Goal: Use online tool/utility: Utilize a website feature to perform a specific function

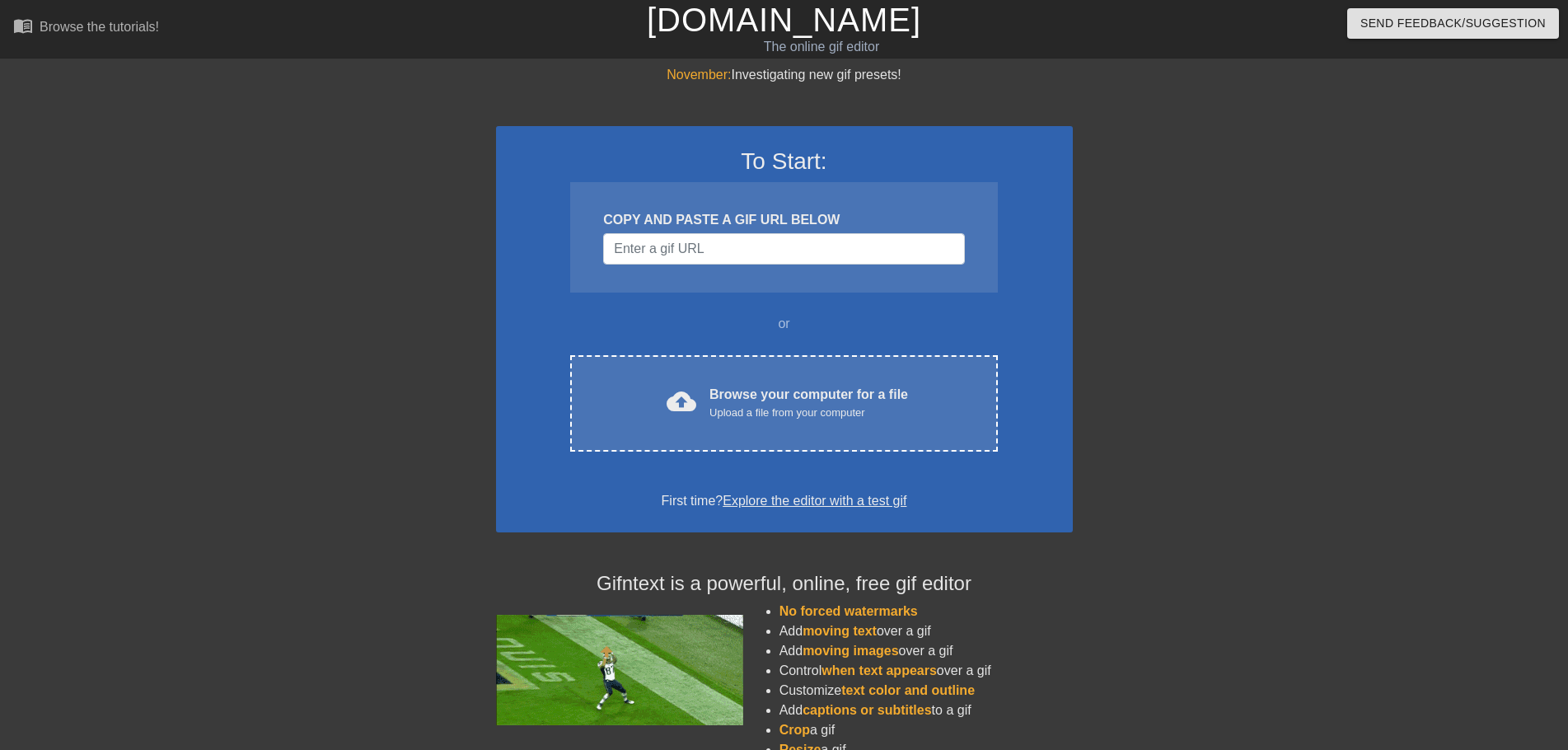
click at [750, 425] on div "cloud_upload Browse your computer for a file Upload a file from your computer C…" at bounding box center [784, 404] width 427 height 97
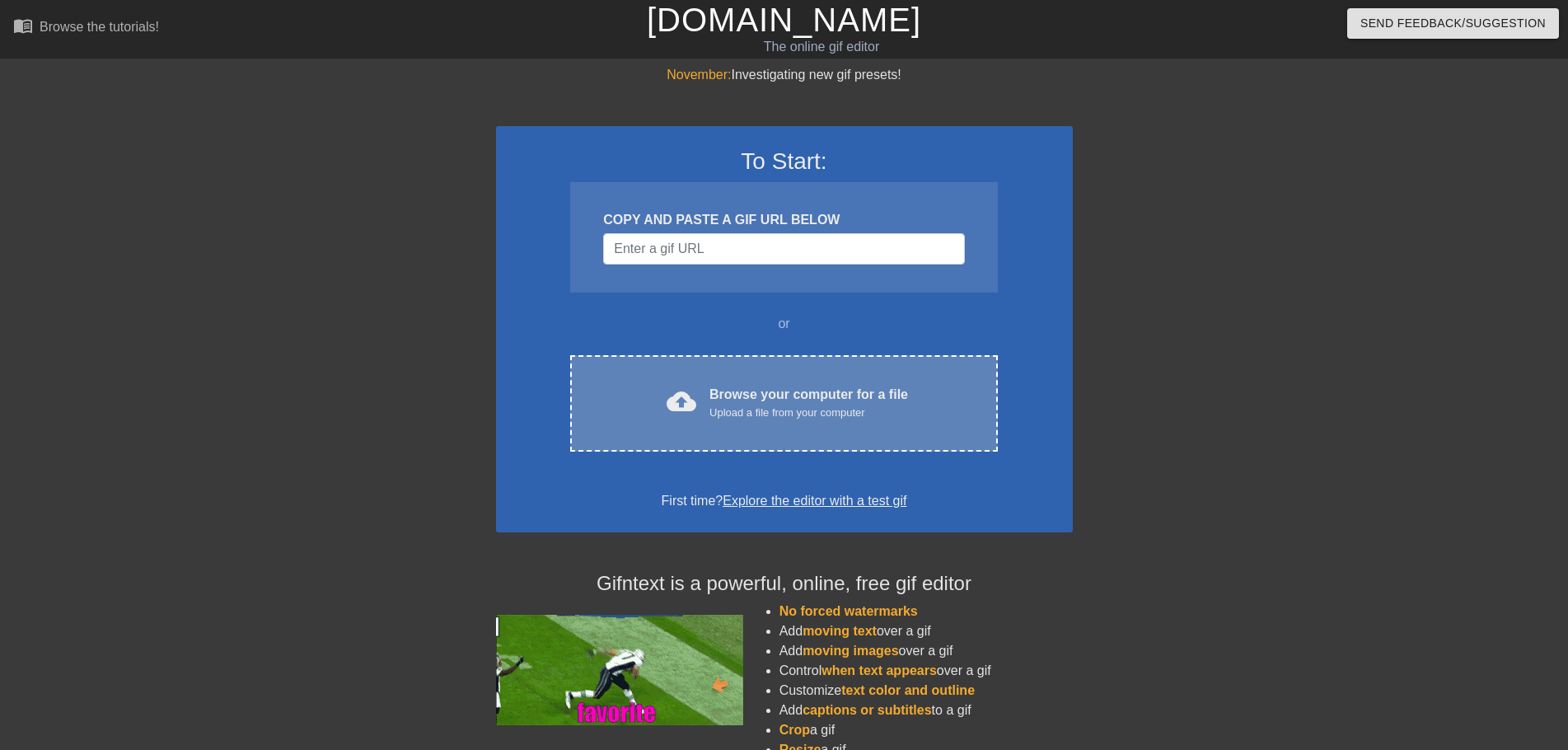
click at [756, 431] on div "cloud_upload Browse your computer for a file Upload a file from your computer C…" at bounding box center [784, 404] width 427 height 97
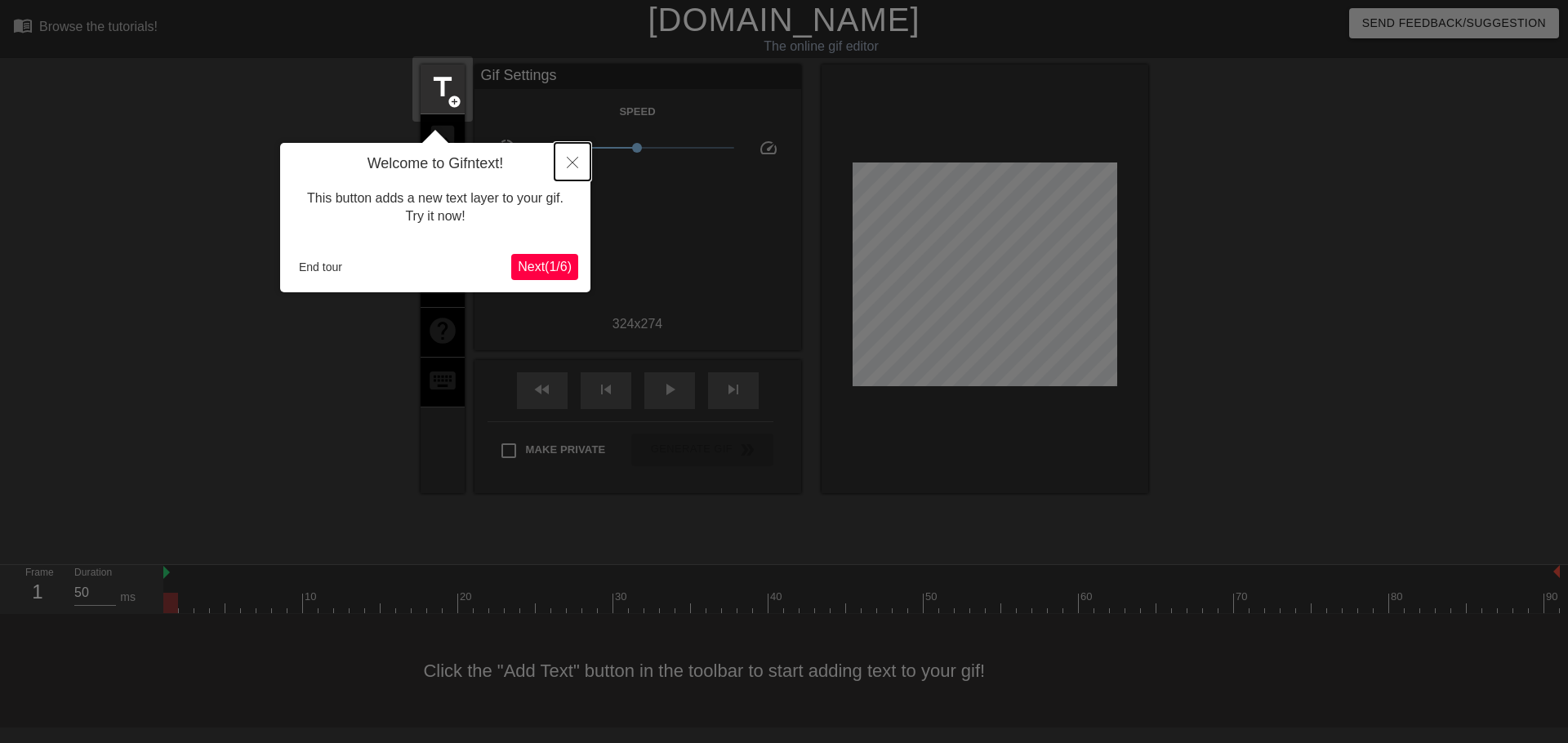
click at [569, 161] on icon "Close" at bounding box center [572, 162] width 11 height 11
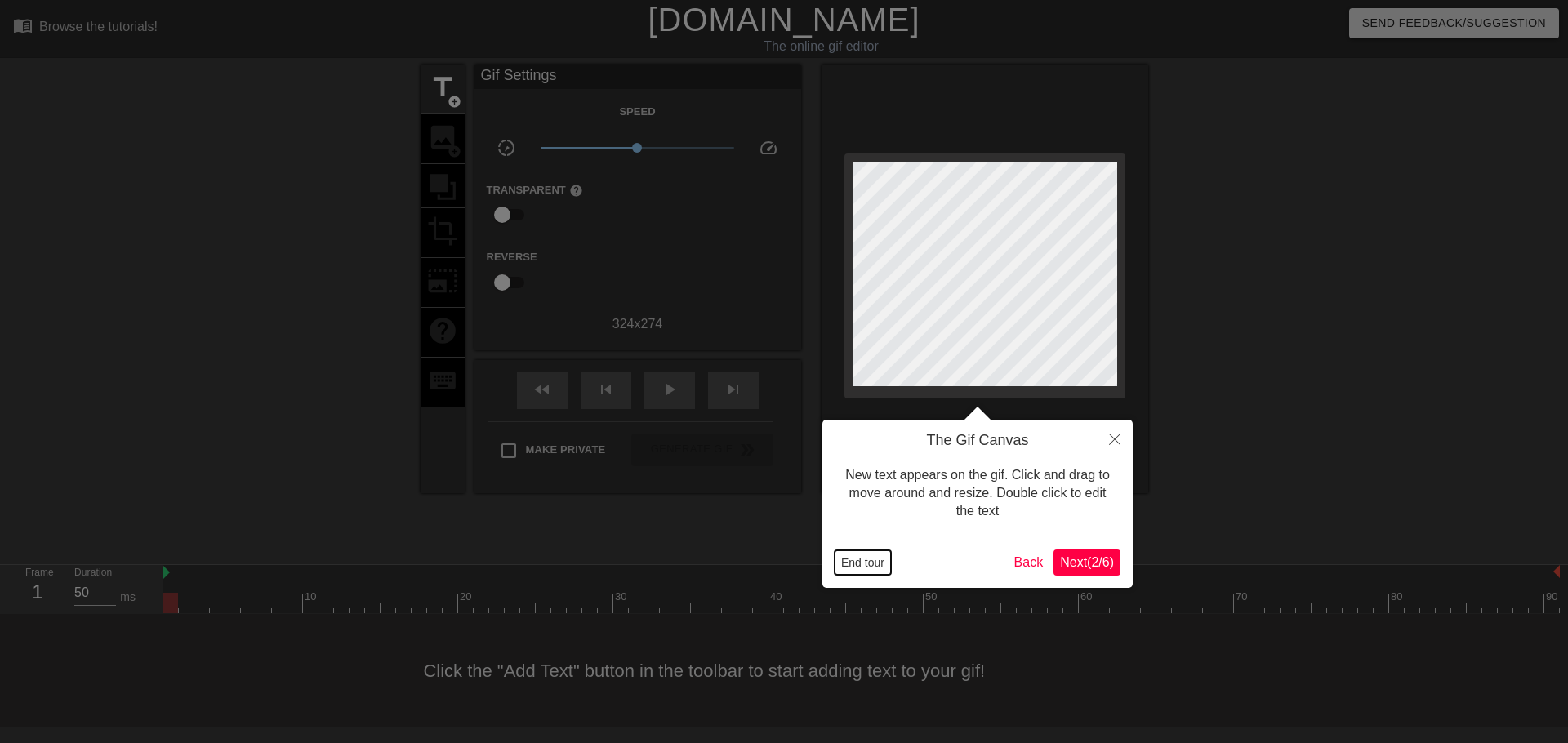
click at [860, 563] on button "End tour" at bounding box center [863, 563] width 56 height 25
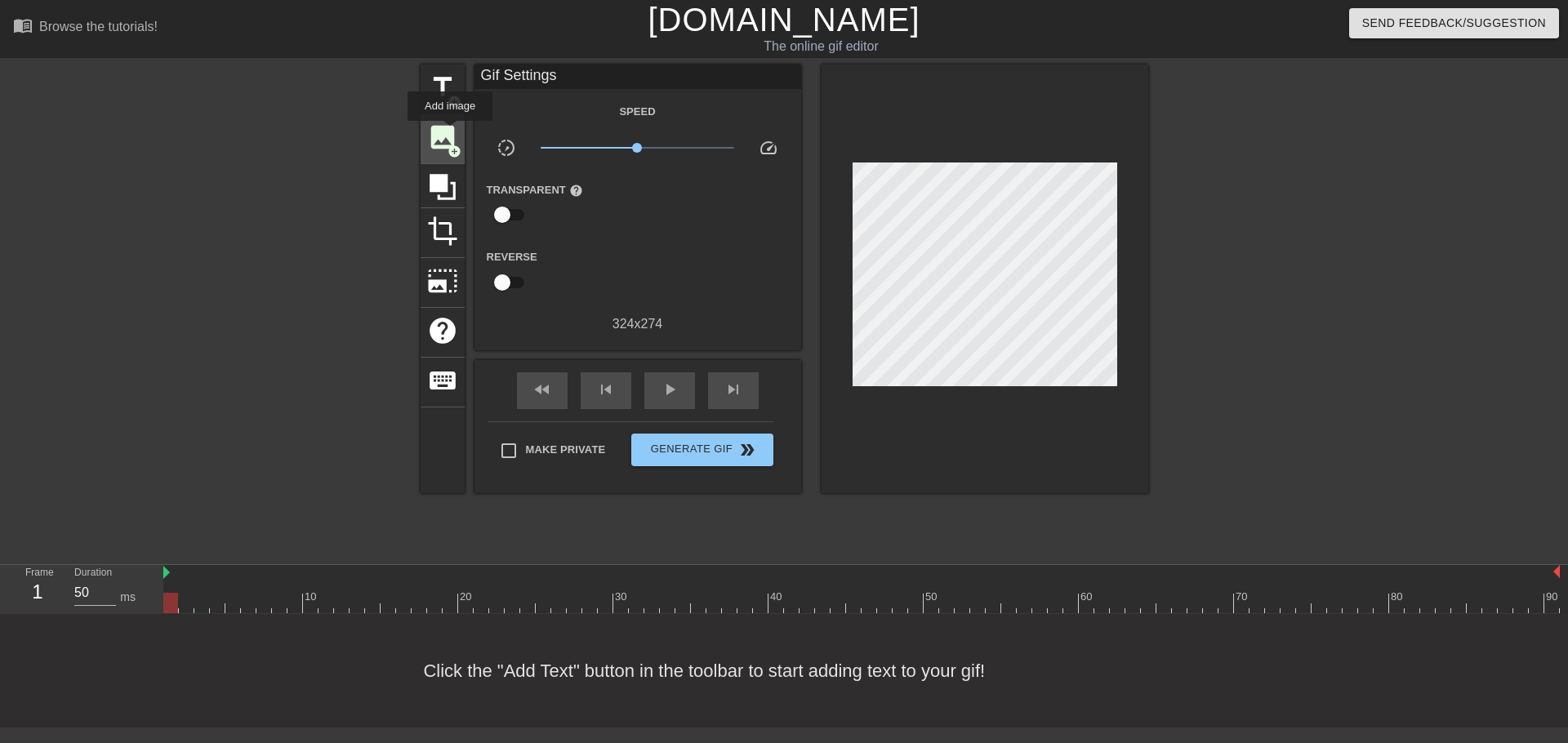
click at [450, 133] on span "image" at bounding box center [442, 137] width 31 height 31
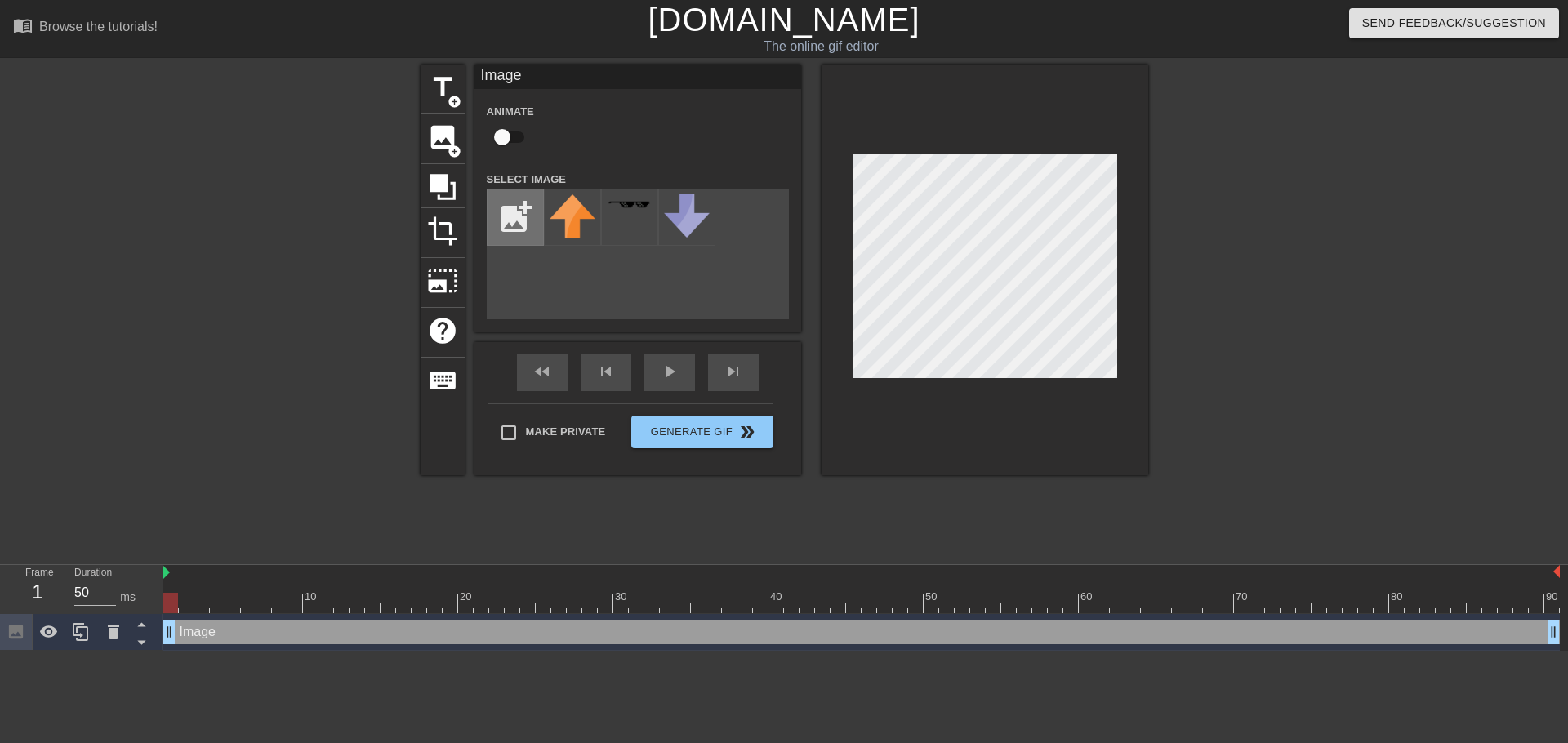
click at [524, 223] on input "file" at bounding box center [515, 217] width 56 height 56
click at [568, 211] on img at bounding box center [572, 216] width 45 height 45
click at [531, 217] on input "file" at bounding box center [515, 217] width 56 height 56
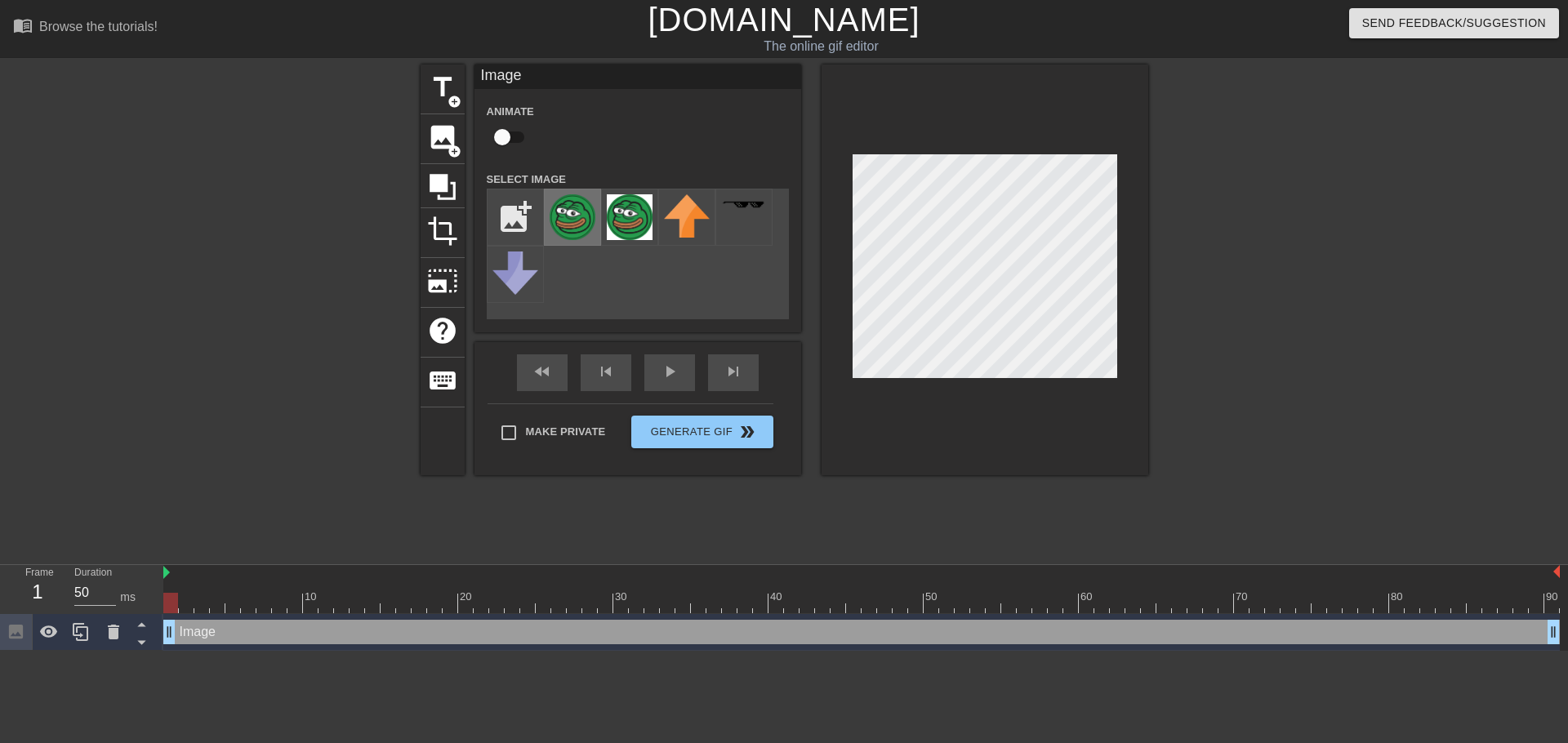
click at [569, 207] on img at bounding box center [572, 216] width 45 height 45
click at [507, 215] on input "file" at bounding box center [515, 217] width 56 height 56
type input "C:\fakepath\krakalak-removebg-preview.png"
click at [577, 221] on img at bounding box center [572, 216] width 45 height 45
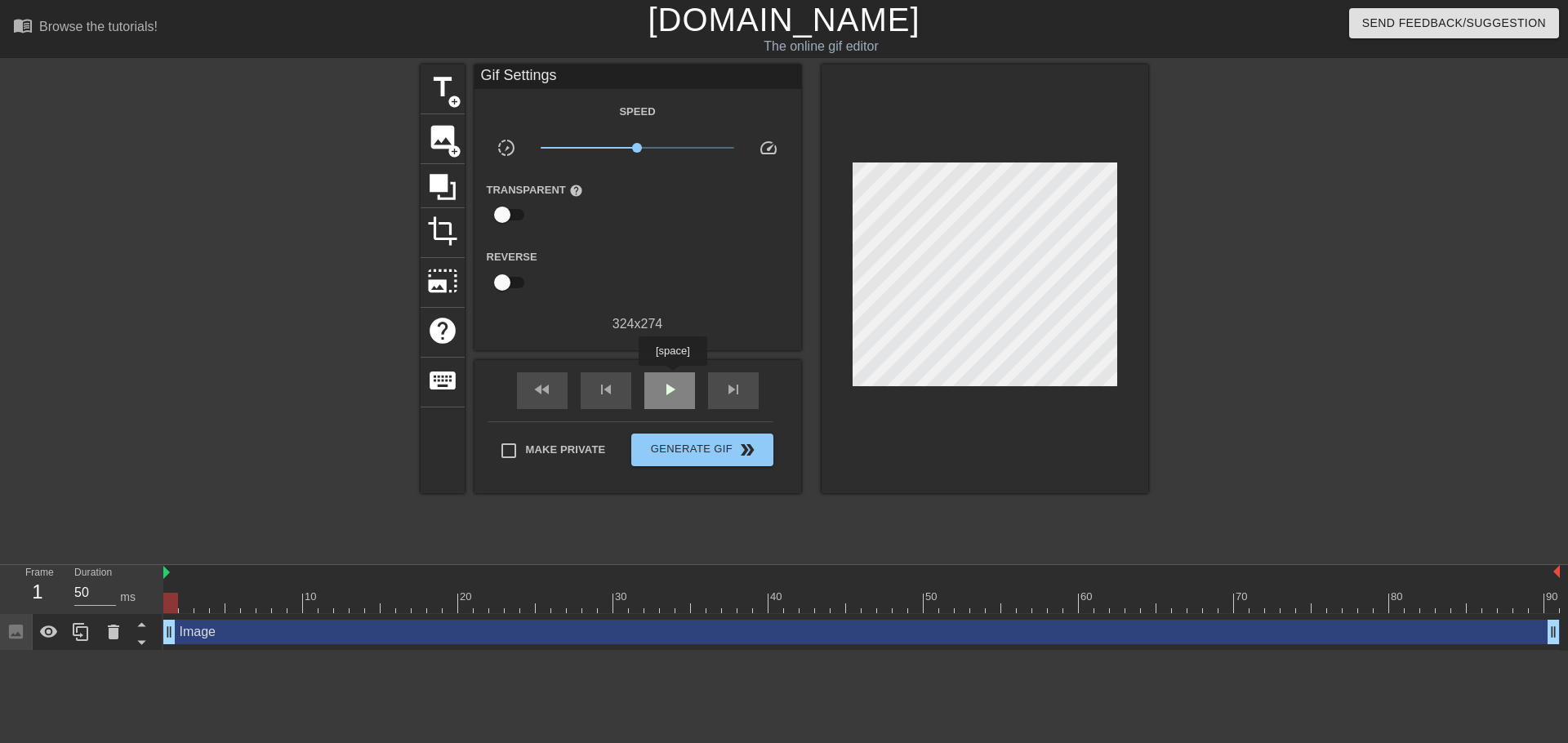
click at [672, 377] on div "play_arrow" at bounding box center [669, 390] width 50 height 37
click at [449, 133] on span "image" at bounding box center [442, 137] width 31 height 31
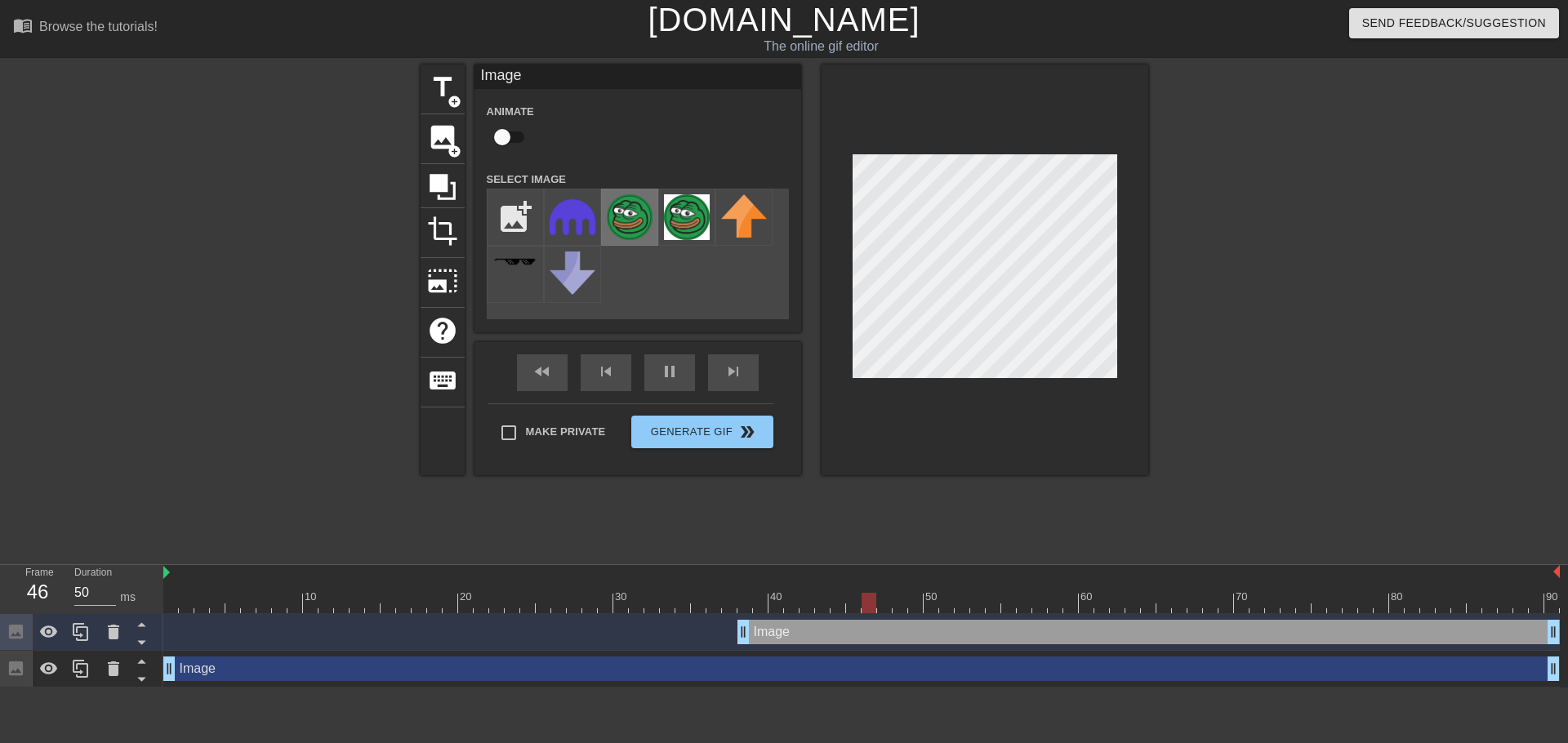
click at [631, 215] on img at bounding box center [629, 216] width 45 height 45
click at [633, 214] on img at bounding box center [629, 216] width 45 height 45
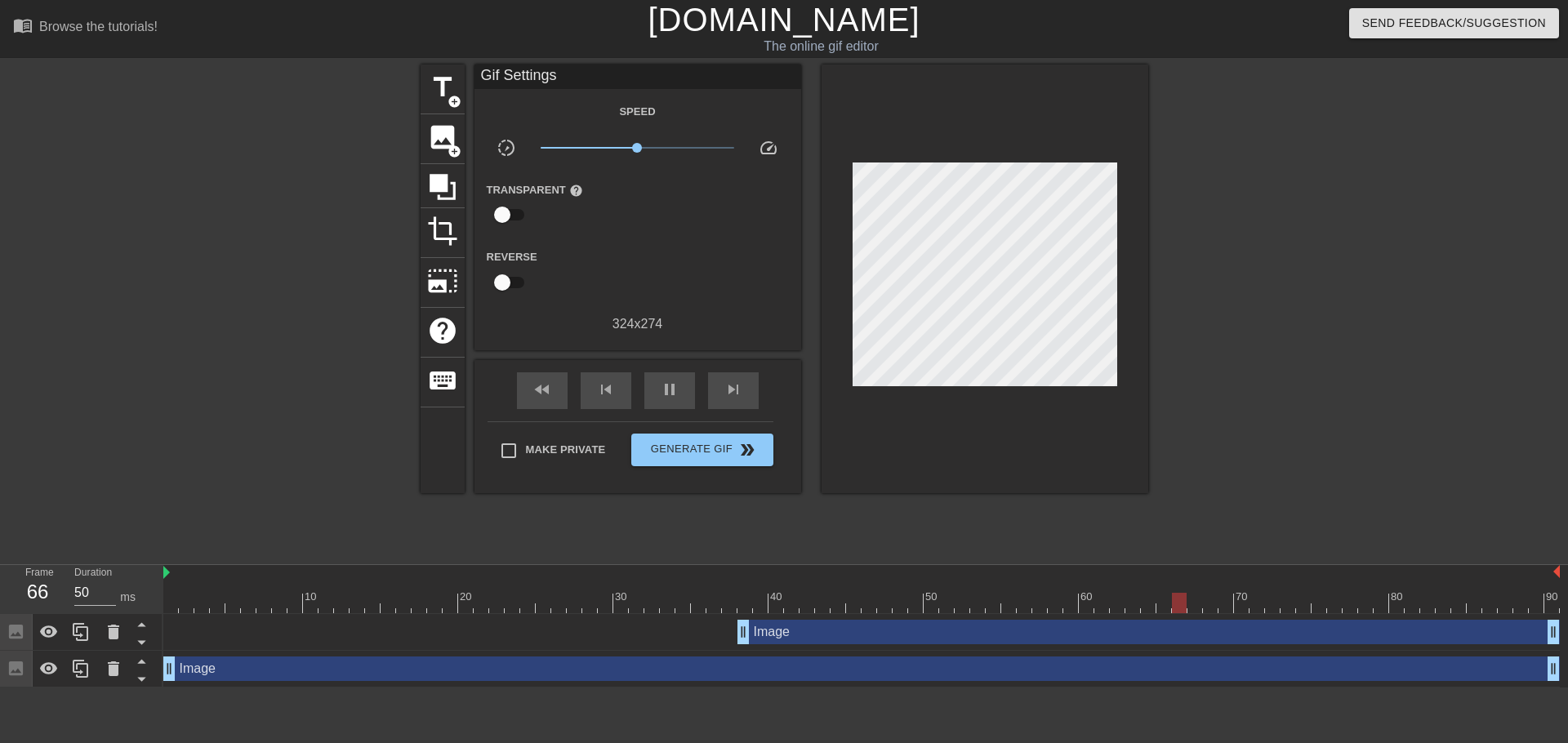
click at [1276, 306] on div at bounding box center [1290, 309] width 245 height 490
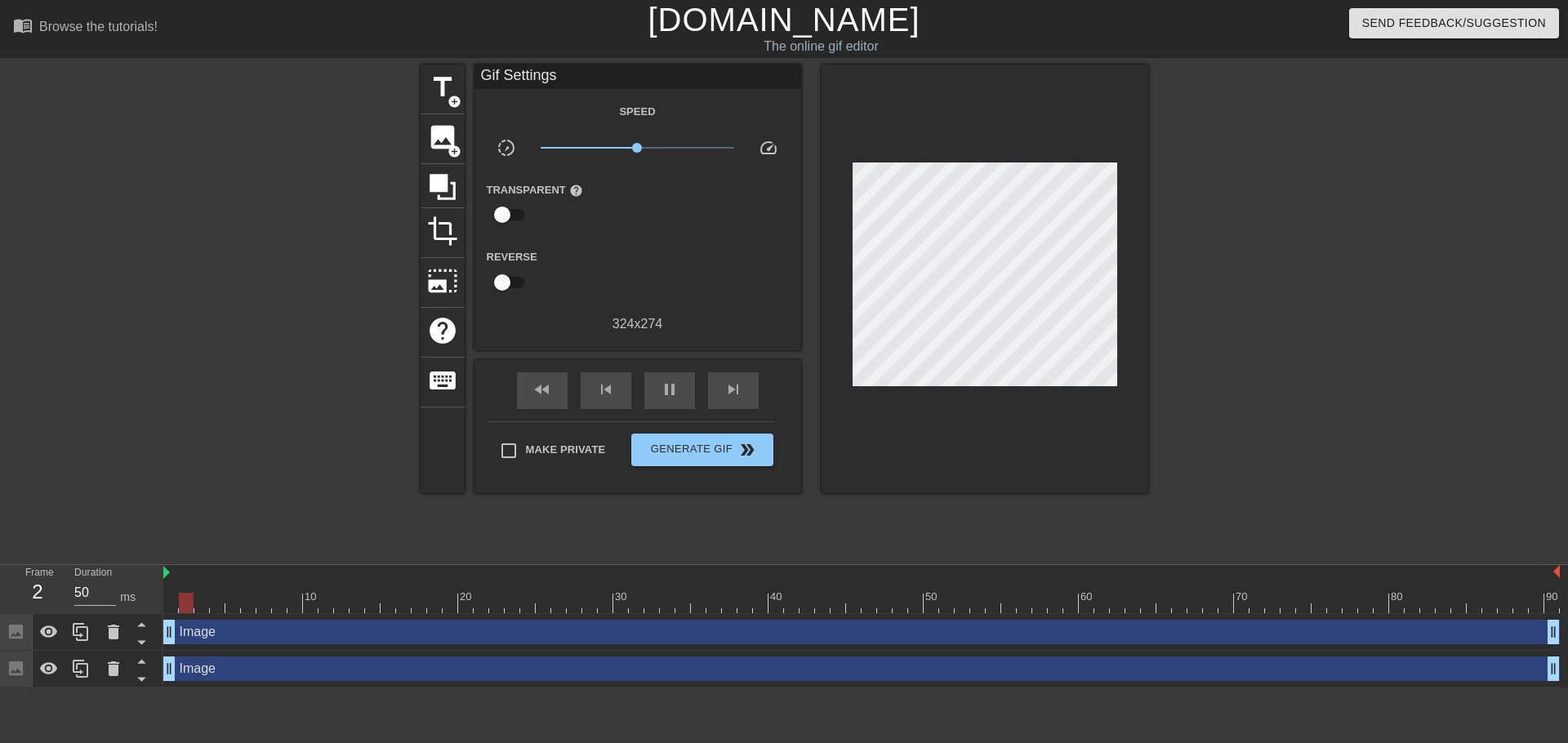
drag, startPoint x: 744, startPoint y: 632, endPoint x: 135, endPoint y: 612, distance: 609.3
click at [135, 612] on div "Frame 2 Duration 50 ms 10 20 30 40 50 60 70 80 90 Image drag_handle drag_handle…" at bounding box center [784, 626] width 1568 height 122
click at [672, 390] on span "pause" at bounding box center [669, 389] width 20 height 20
click at [685, 389] on div "play_arrow" at bounding box center [669, 390] width 50 height 37
click at [685, 389] on div "pause" at bounding box center [669, 390] width 50 height 37
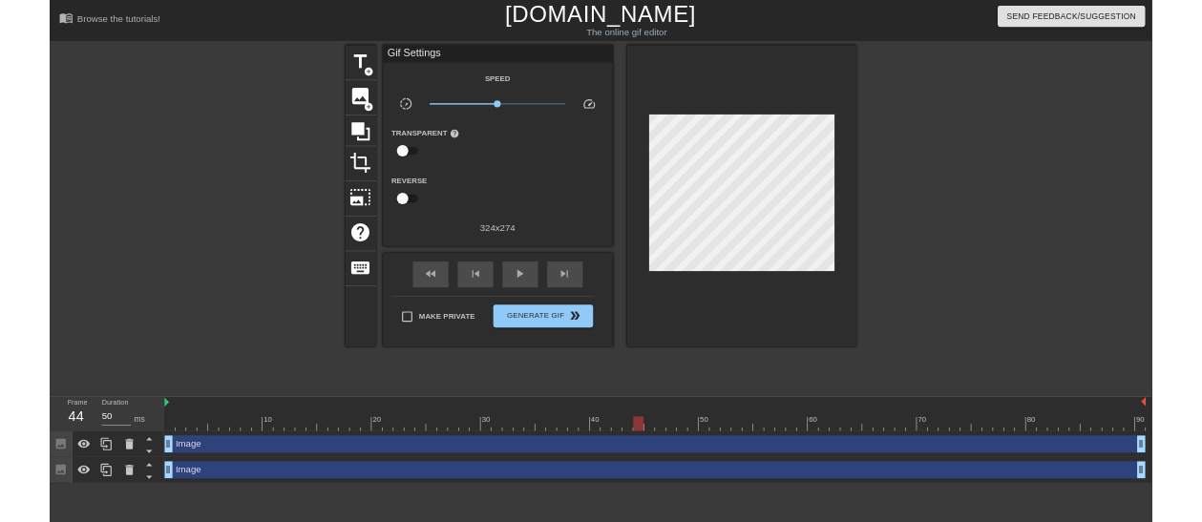
scroll to position [0, 14]
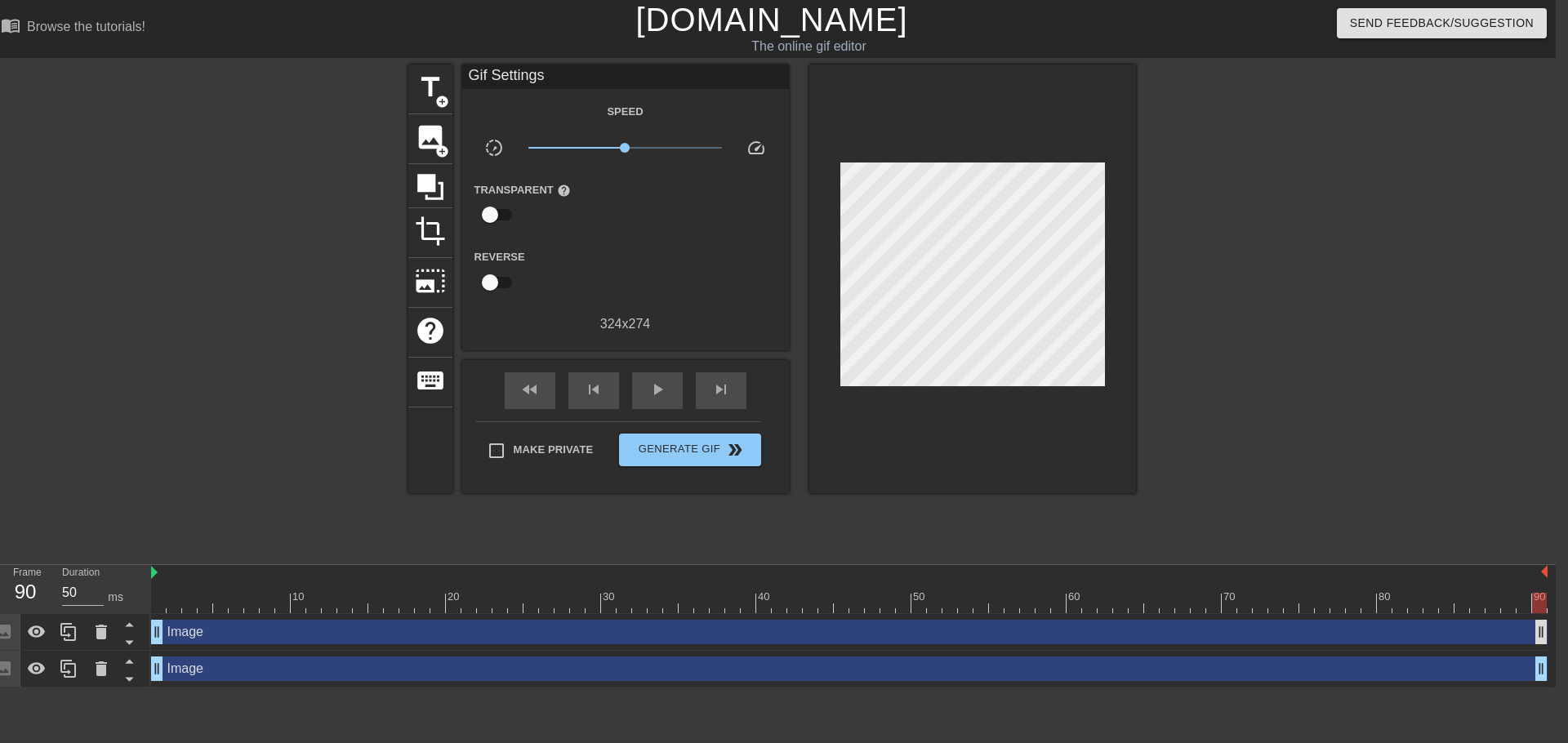
drag, startPoint x: 1542, startPoint y: 640, endPoint x: 1590, endPoint y: 608, distance: 57.7
click at [660, 389] on span "play_arrow" at bounding box center [657, 389] width 20 height 20
click at [660, 389] on span "pause" at bounding box center [657, 389] width 20 height 20
click at [660, 389] on span "play_arrow" at bounding box center [657, 389] width 20 height 20
click at [660, 389] on span "pause" at bounding box center [657, 389] width 20 height 20
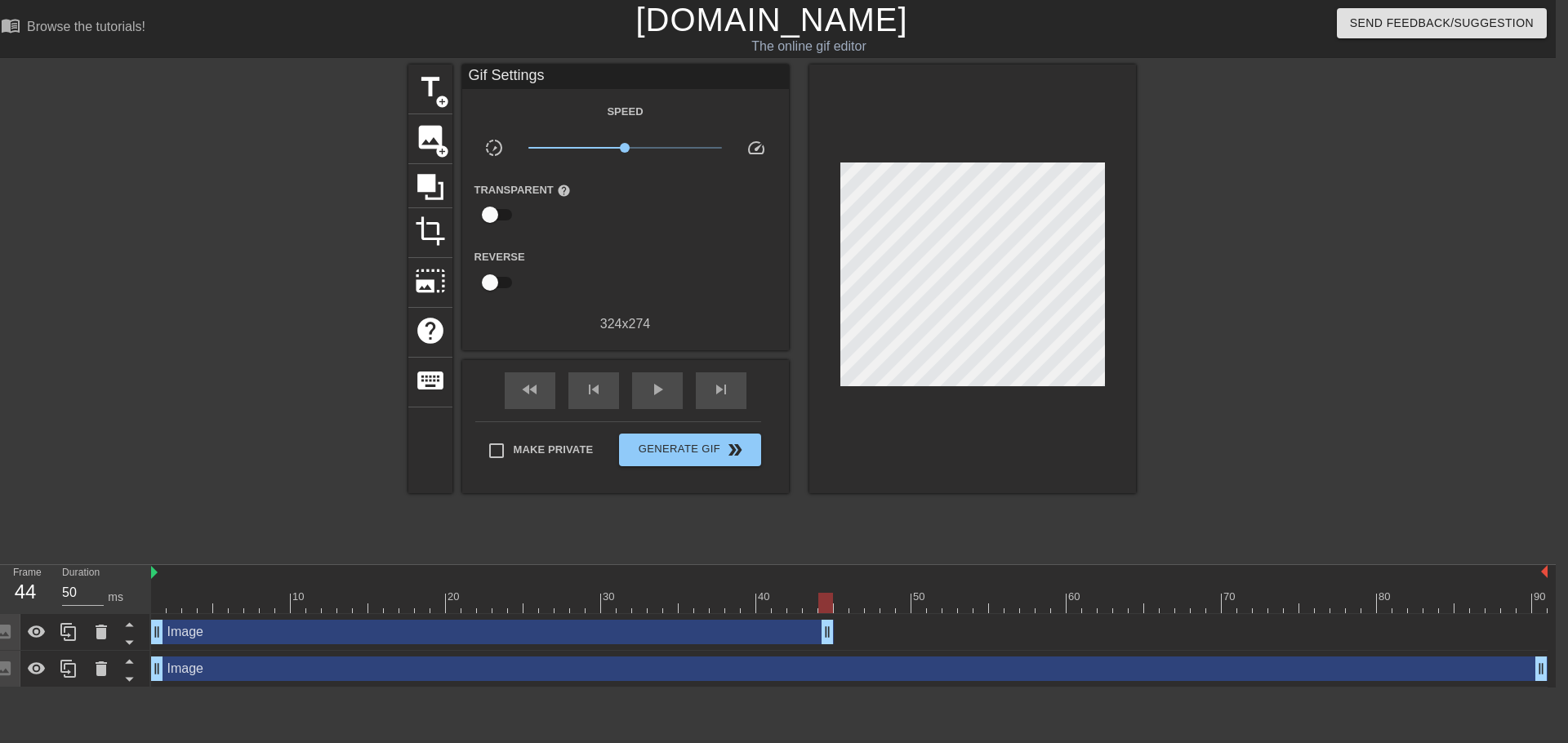
drag, startPoint x: 1543, startPoint y: 627, endPoint x: 833, endPoint y: 614, distance: 710.1
click at [833, 614] on div "Image drag_handle drag_handle" at bounding box center [849, 632] width 1396 height 37
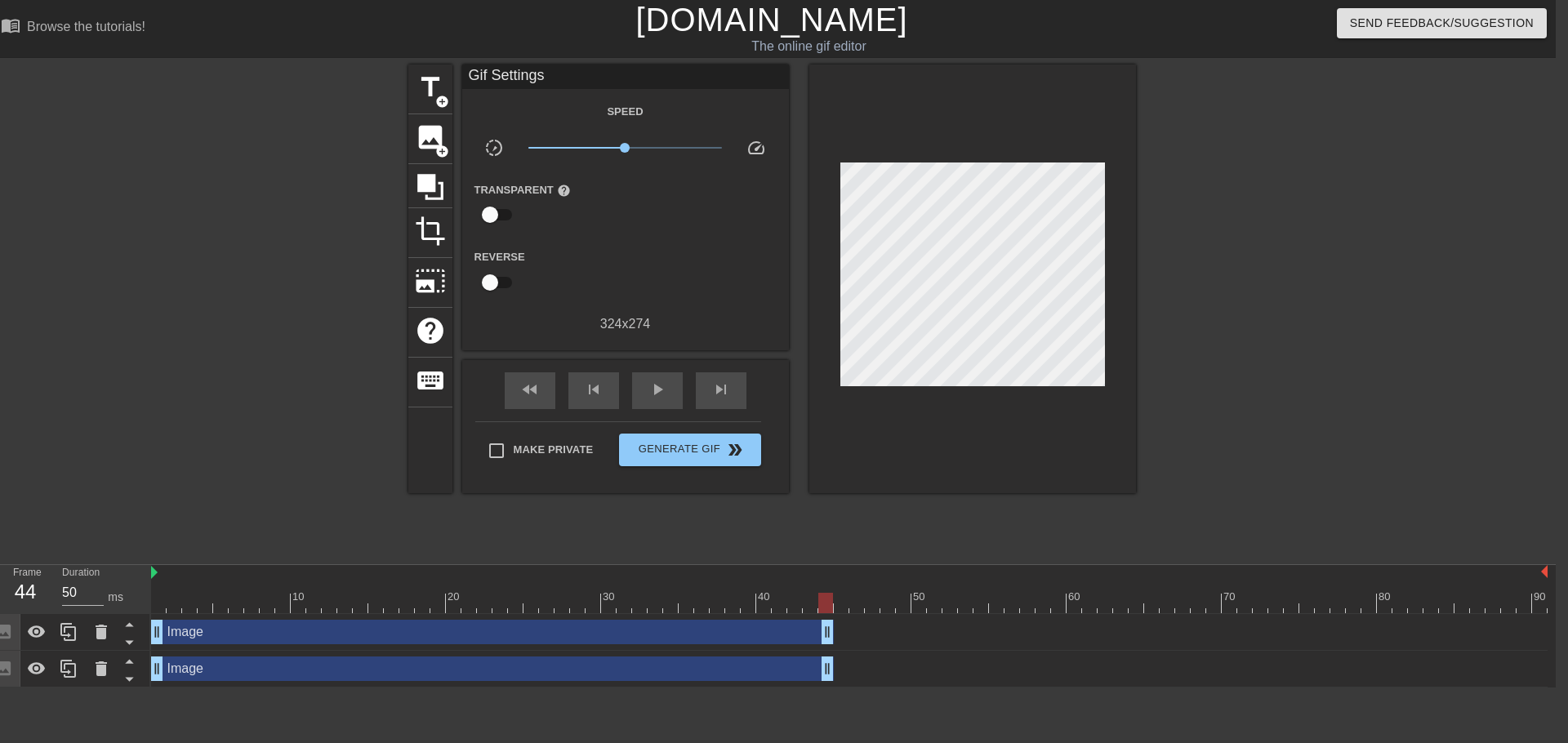
drag, startPoint x: 1538, startPoint y: 673, endPoint x: 825, endPoint y: 670, distance: 713.0
click at [825, 670] on div "Image drag_handle drag_handle" at bounding box center [492, 669] width 682 height 25
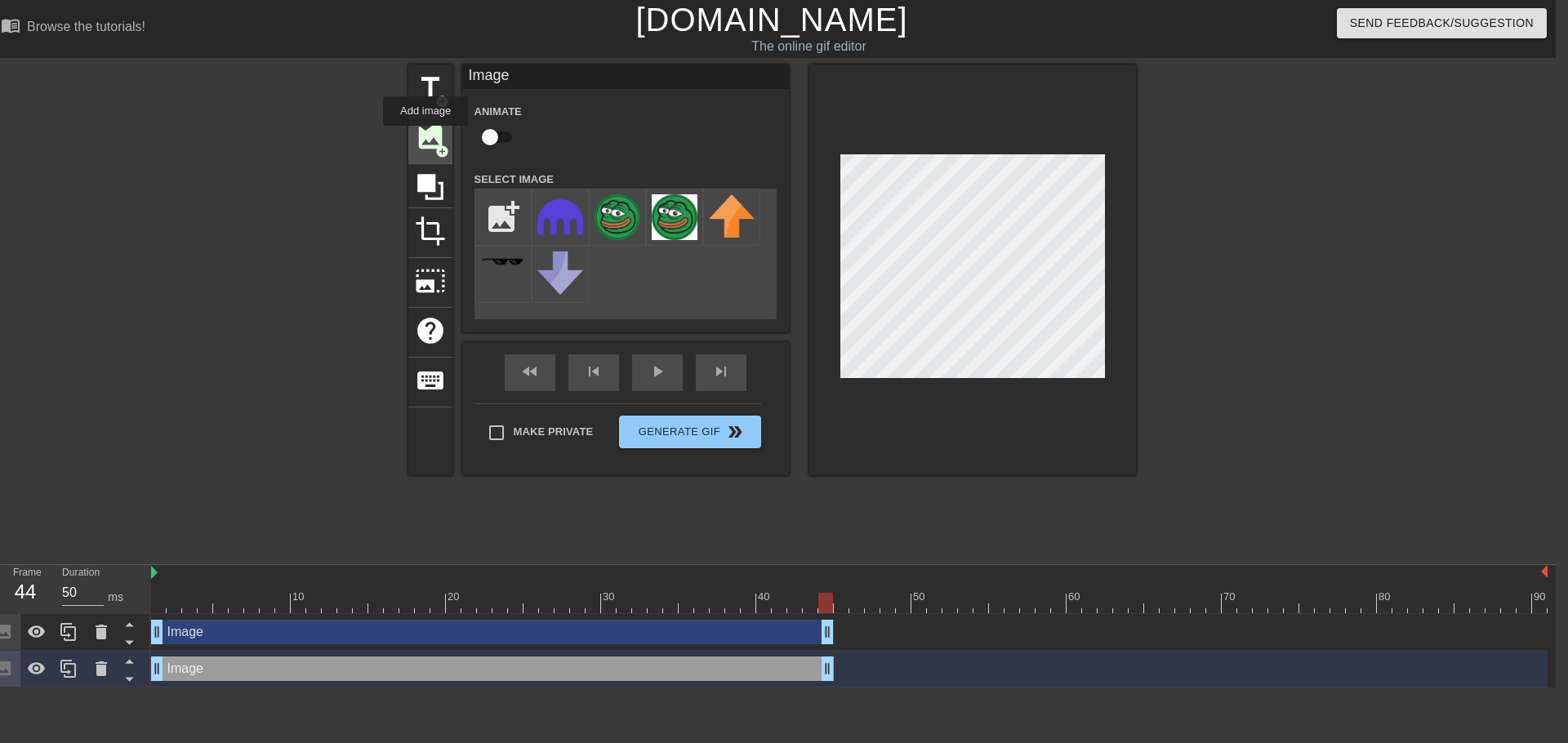
click at [426, 137] on span "image" at bounding box center [430, 137] width 31 height 31
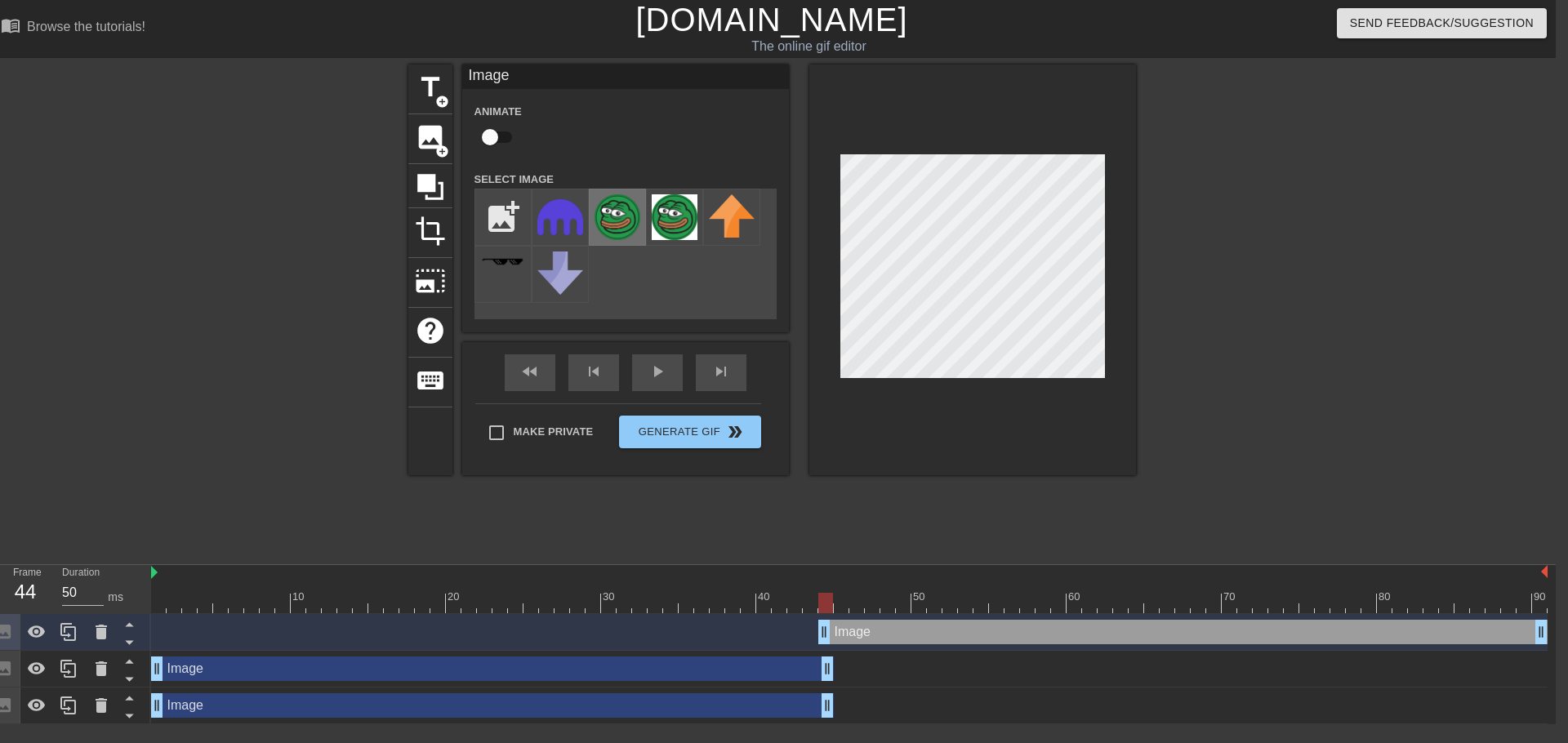
click at [632, 215] on img at bounding box center [616, 216] width 45 height 45
drag, startPoint x: 827, startPoint y: 635, endPoint x: 837, endPoint y: 634, distance: 10.0
click at [837, 634] on div "Image drag_handle drag_handle" at bounding box center [1190, 632] width 714 height 25
click at [650, 364] on div "fast_rewind skip_previous play_arrow skip_next" at bounding box center [625, 373] width 266 height 62
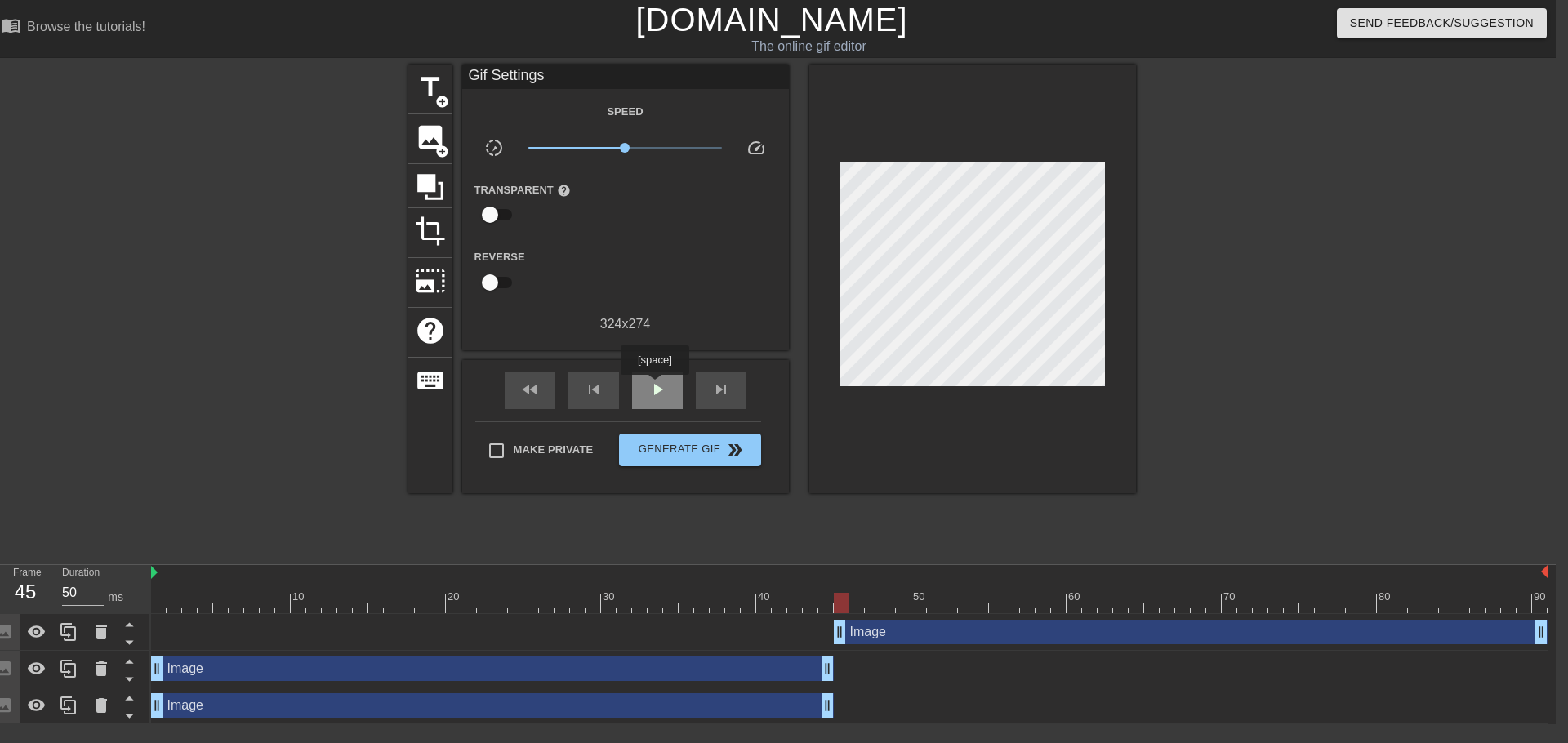
click at [654, 386] on span "play_arrow" at bounding box center [657, 389] width 20 height 20
click at [660, 386] on span "pause" at bounding box center [657, 389] width 20 height 20
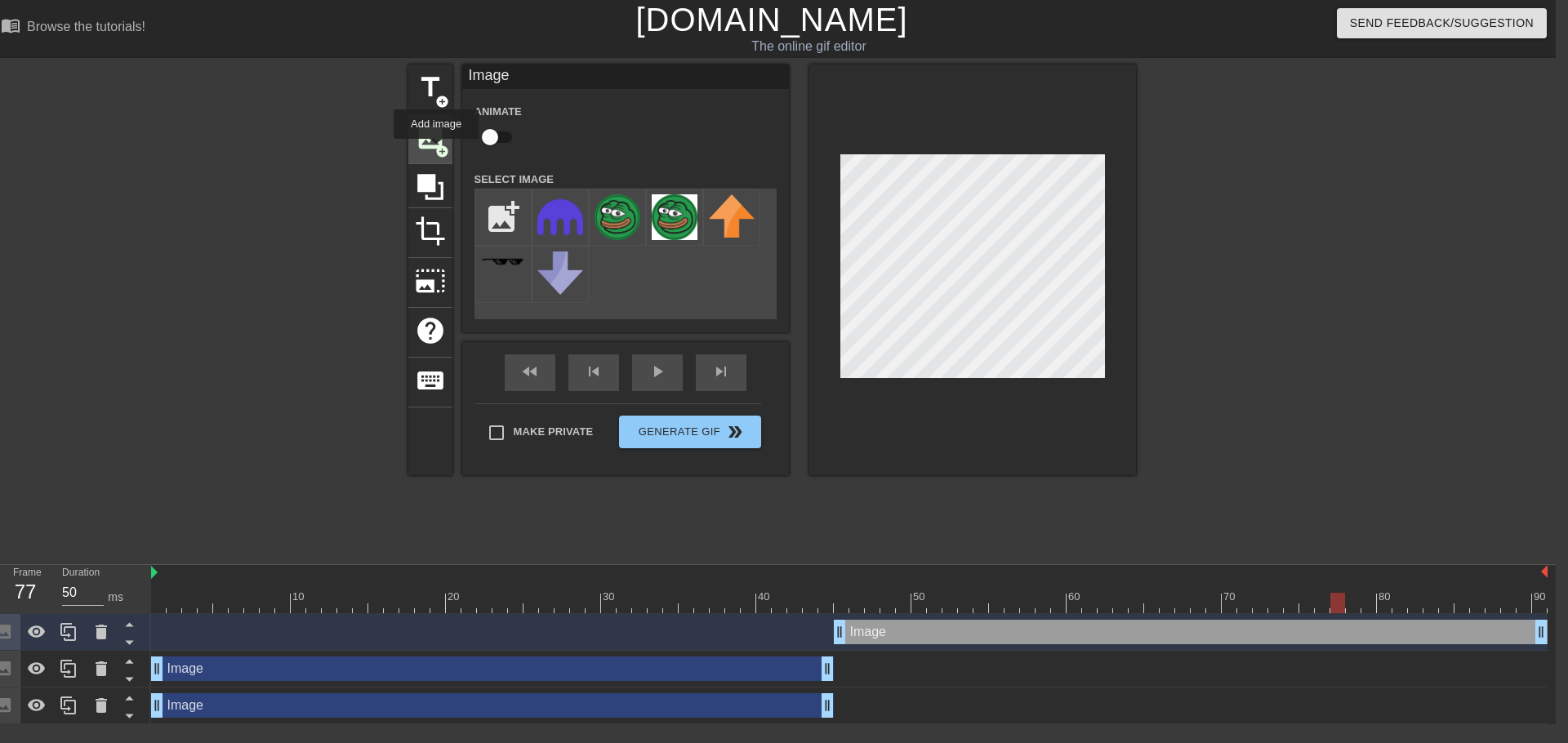
click at [436, 150] on span "add_circle" at bounding box center [442, 151] width 14 height 14
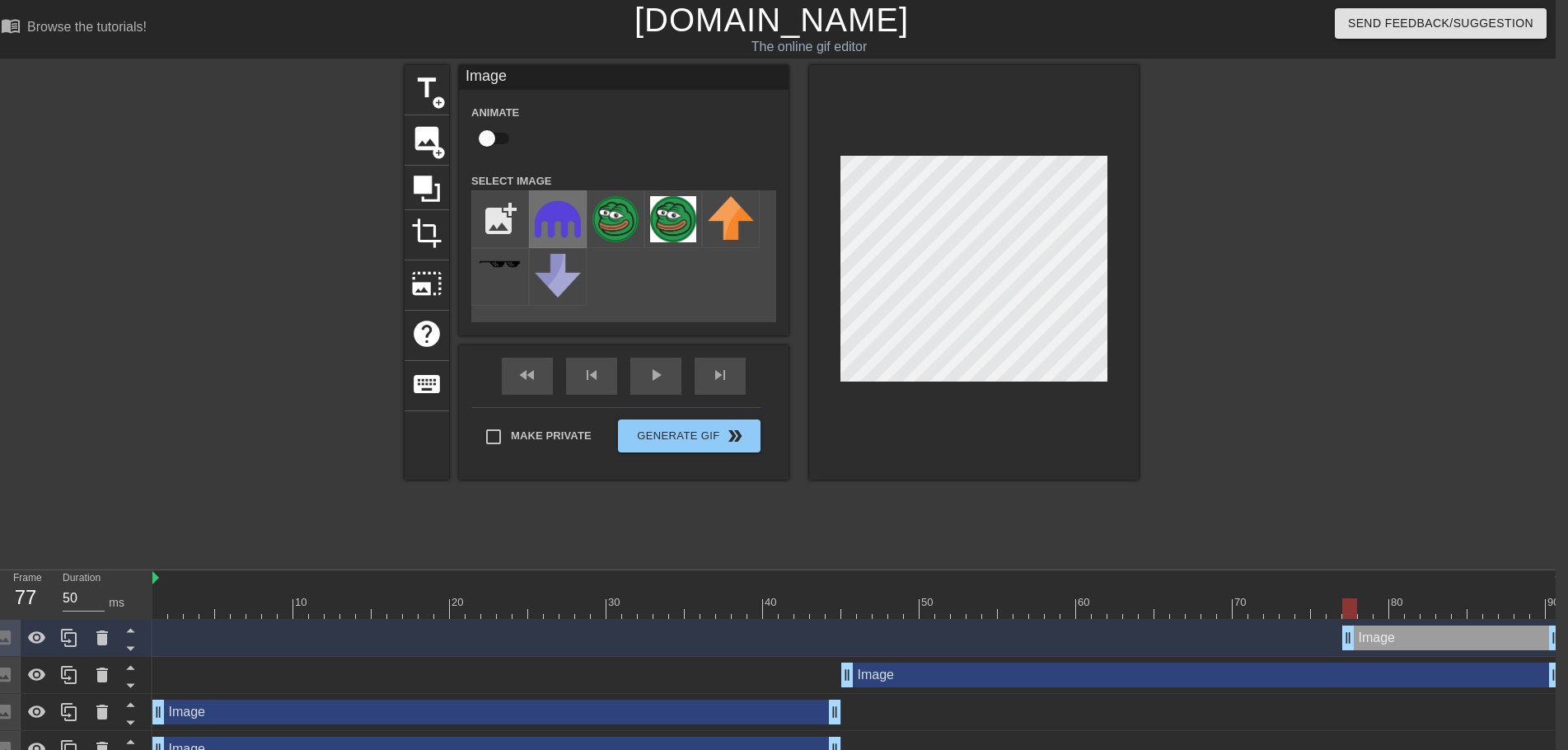
click at [562, 215] on img at bounding box center [557, 218] width 46 height 46
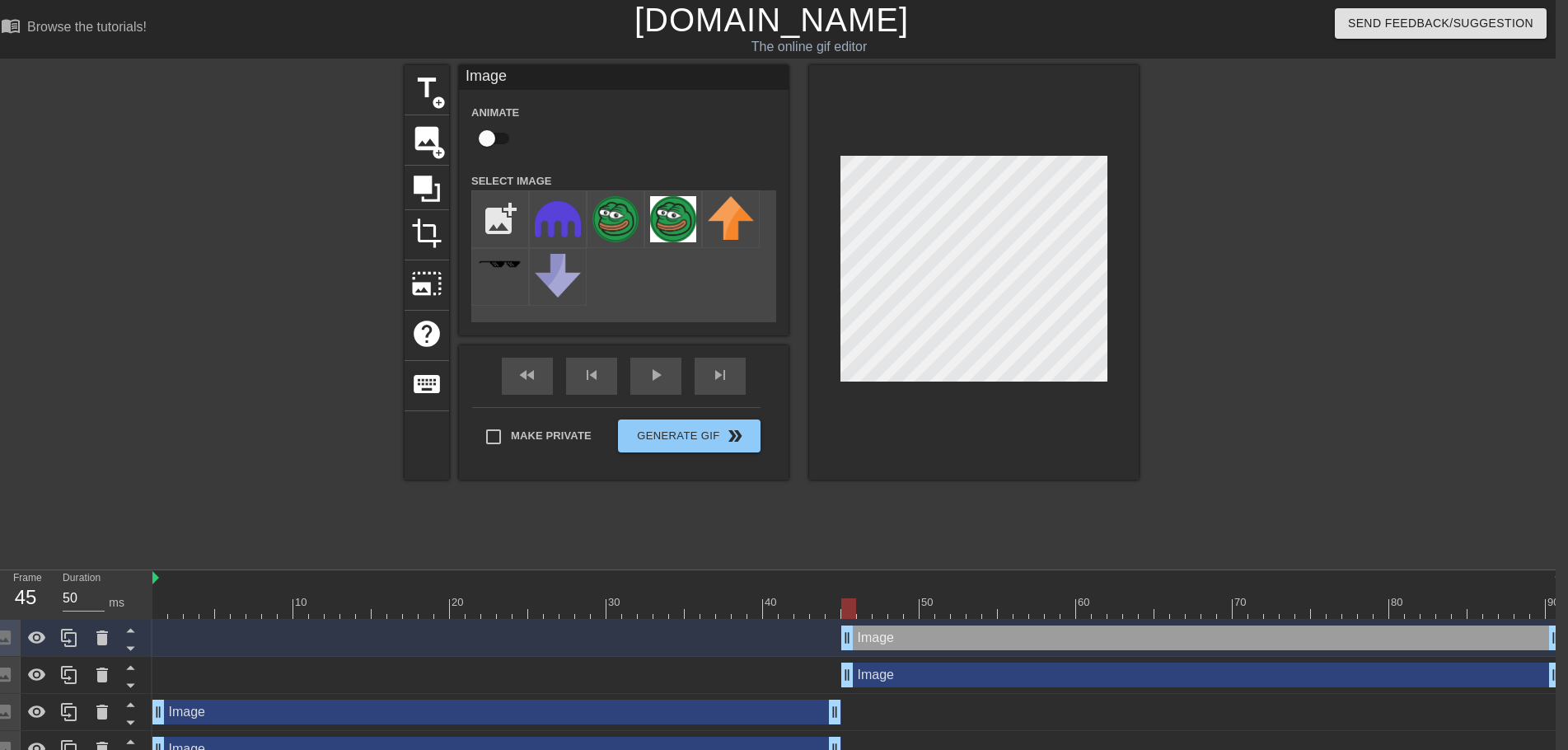
drag, startPoint x: 1345, startPoint y: 632, endPoint x: 847, endPoint y: 623, distance: 498.1
click at [847, 623] on div "Image drag_handle drag_handle" at bounding box center [857, 638] width 1409 height 37
click at [655, 377] on div "play_arrow" at bounding box center [656, 375] width 51 height 37
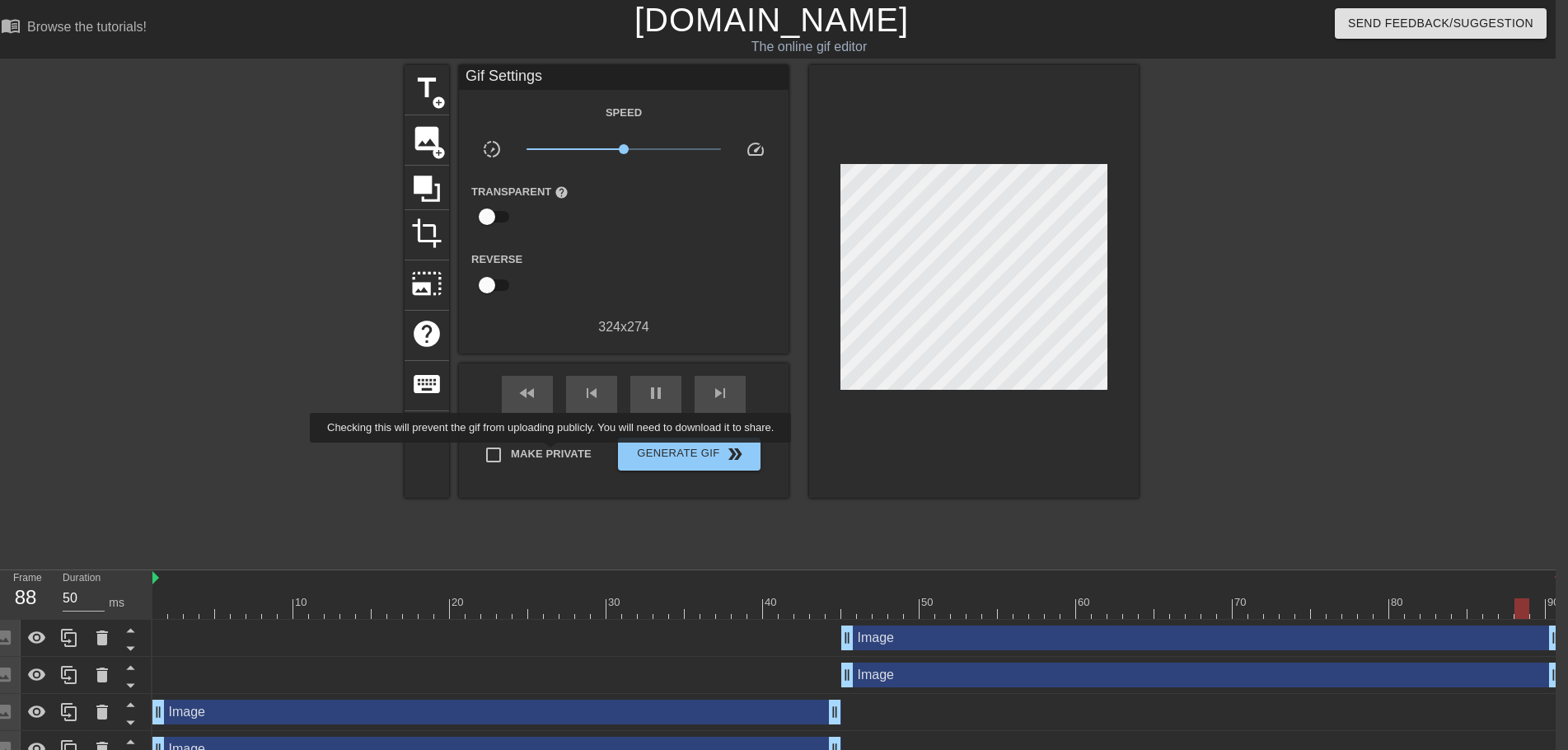
click at [554, 454] on span "Make Private" at bounding box center [551, 454] width 81 height 16
click at [511, 454] on input "Make Private" at bounding box center [494, 455] width 35 height 35
checkbox input "true"
click at [696, 455] on span "Generate Gif double_arrow" at bounding box center [690, 454] width 129 height 20
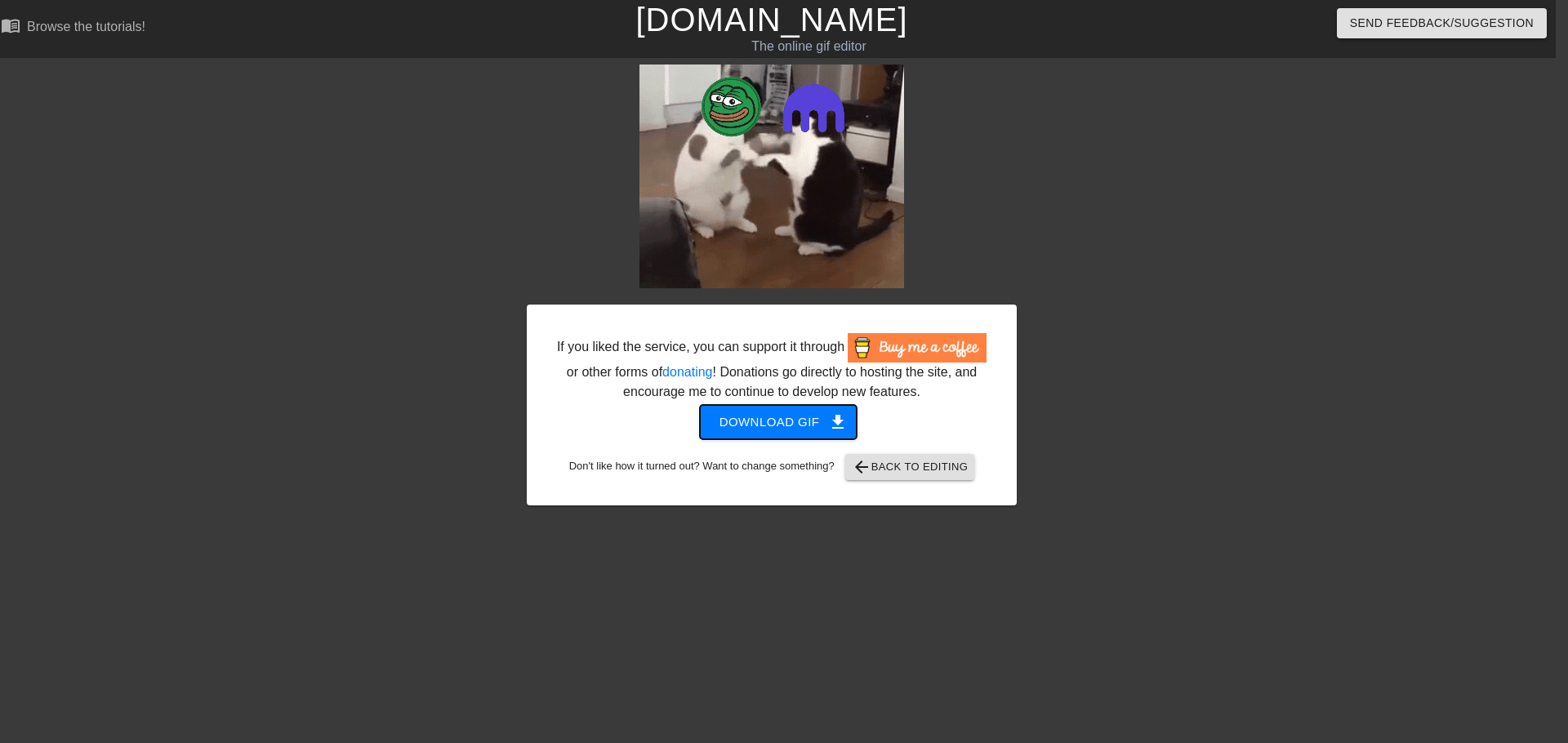
click at [815, 425] on span "Download gif get_app" at bounding box center [778, 422] width 118 height 21
